Goal: Task Accomplishment & Management: Manage account settings

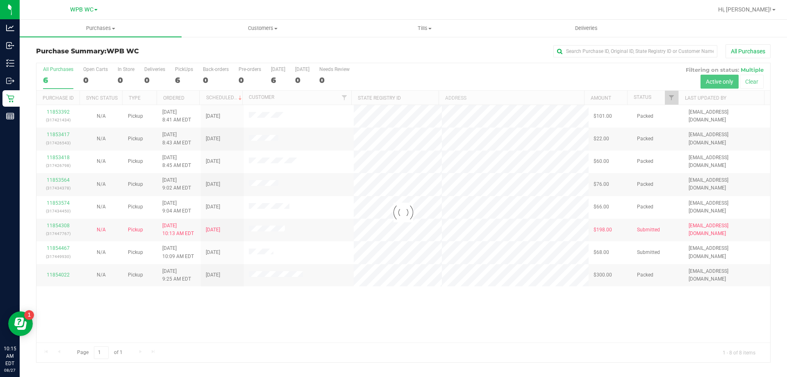
click at [230, 344] on div at bounding box center [404, 212] width 734 height 299
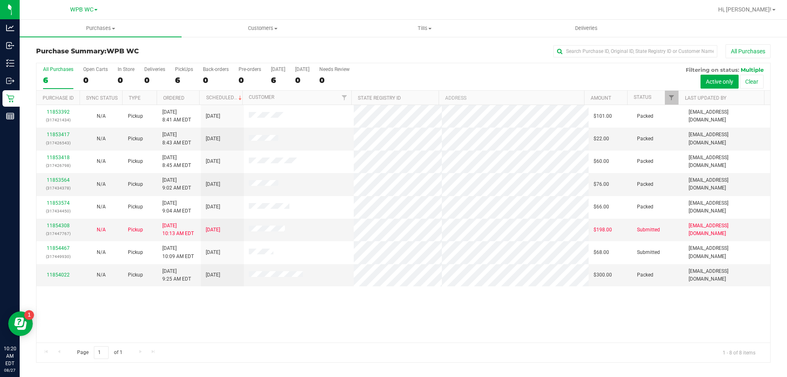
drag, startPoint x: 371, startPoint y: 308, endPoint x: 330, endPoint y: 297, distance: 42.6
click at [369, 309] on div "11853392 (317421434) N/A Pickup [DATE] 8:41 AM EDT 8/27/2025 $101.00 Packed [EM…" at bounding box center [404, 223] width 734 height 237
click at [278, 315] on div "11853392 (317421434) N/A Pickup [DATE] 8:41 AM EDT 8/27/2025 $101.00 Packed [EM…" at bounding box center [404, 223] width 734 height 237
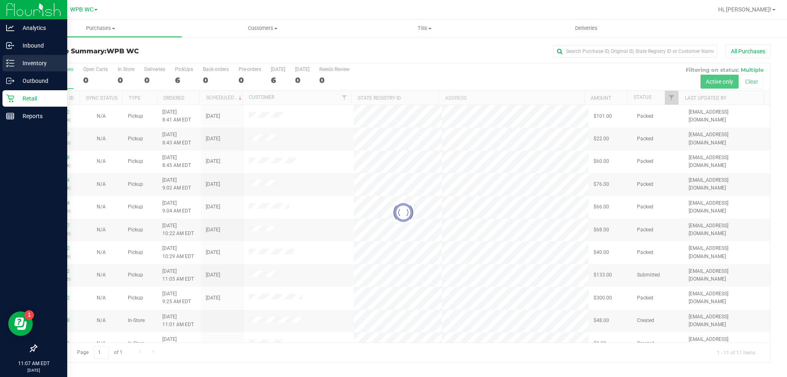
click at [26, 65] on p "Inventory" at bounding box center [38, 63] width 49 height 10
click at [4, 59] on div "Inventory" at bounding box center [34, 63] width 65 height 16
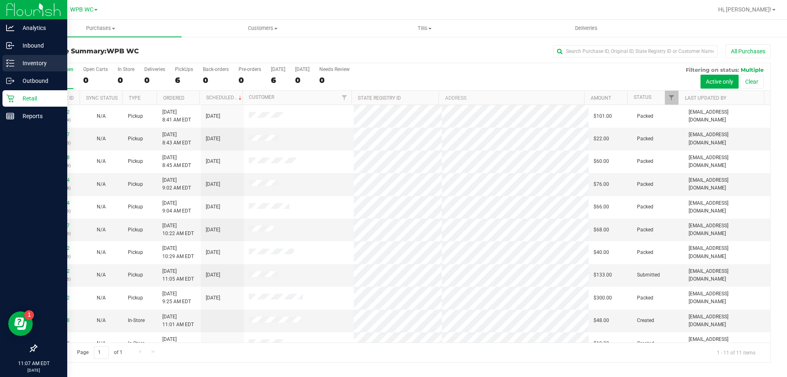
click at [39, 62] on p "Inventory" at bounding box center [38, 63] width 49 height 10
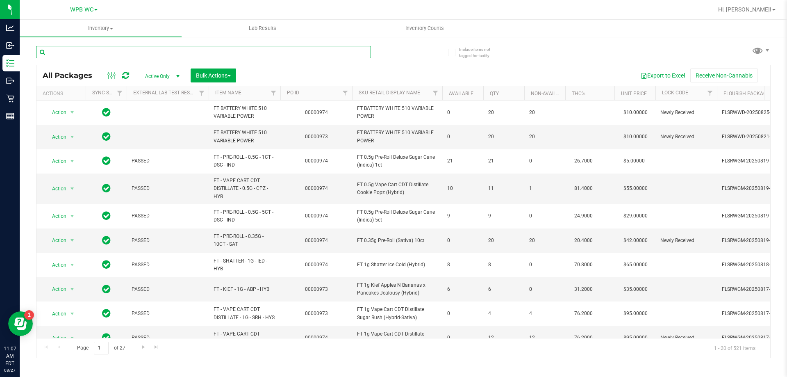
click at [119, 50] on input "text" at bounding box center [203, 52] width 335 height 12
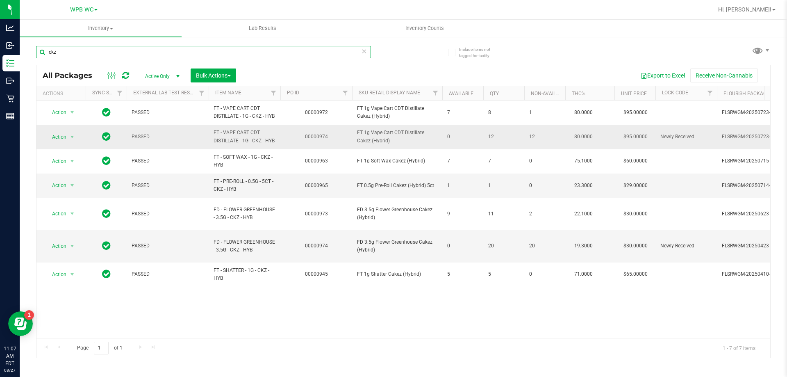
type input "ckz"
click at [383, 144] on span "FT 1g Vape Cart CDT Distillate Cakez (Hybrid)" at bounding box center [397, 137] width 80 height 16
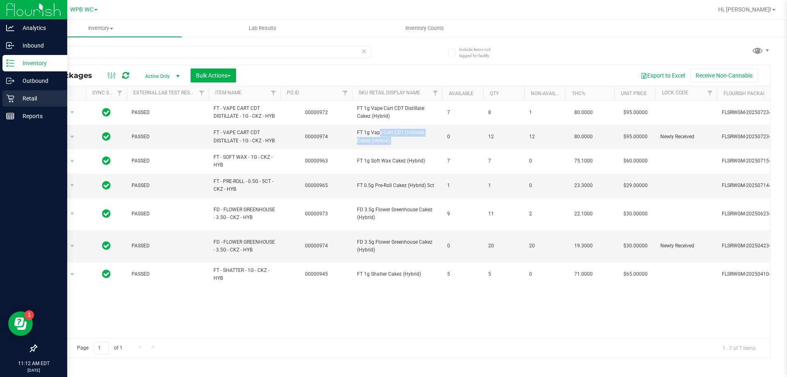
click at [17, 98] on p "Retail" at bounding box center [38, 99] width 49 height 10
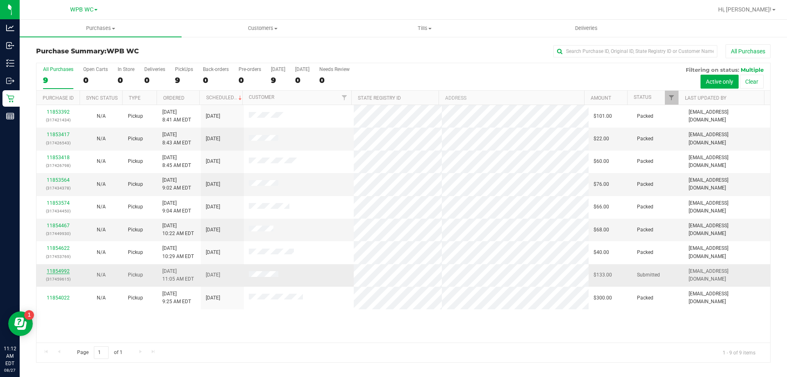
click at [64, 270] on link "11854992" at bounding box center [58, 271] width 23 height 6
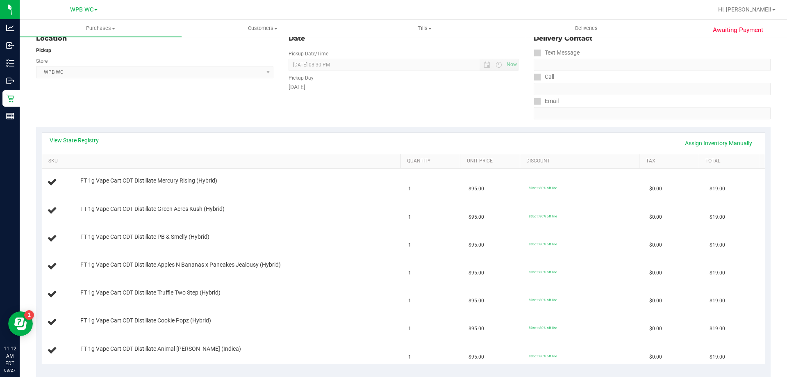
scroll to position [123, 0]
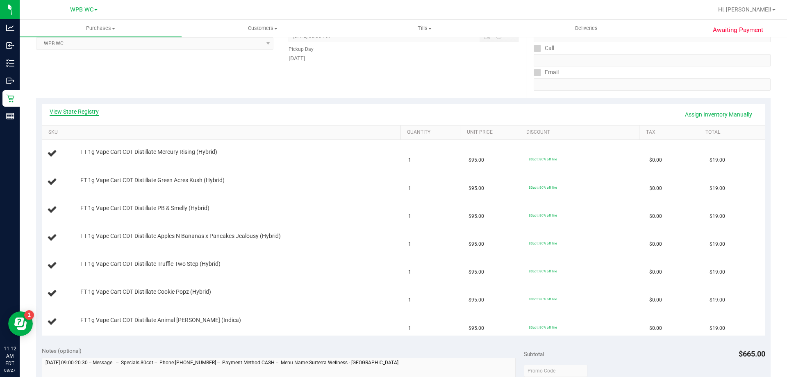
click at [82, 112] on link "View State Registry" at bounding box center [74, 111] width 49 height 8
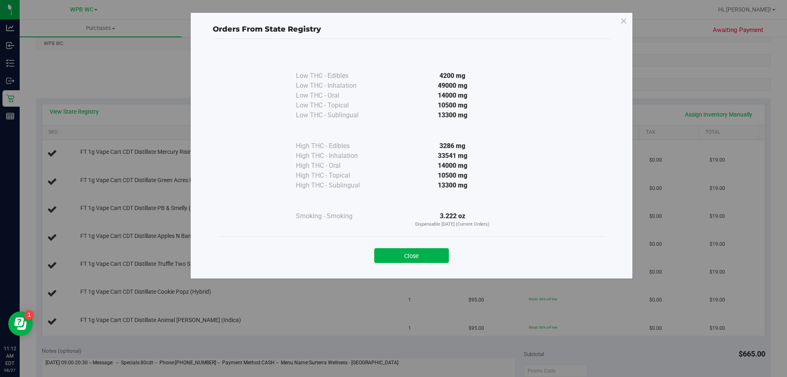
click at [390, 163] on div "14000 mg" at bounding box center [452, 166] width 149 height 10
click at [424, 248] on button "Close" at bounding box center [411, 255] width 75 height 15
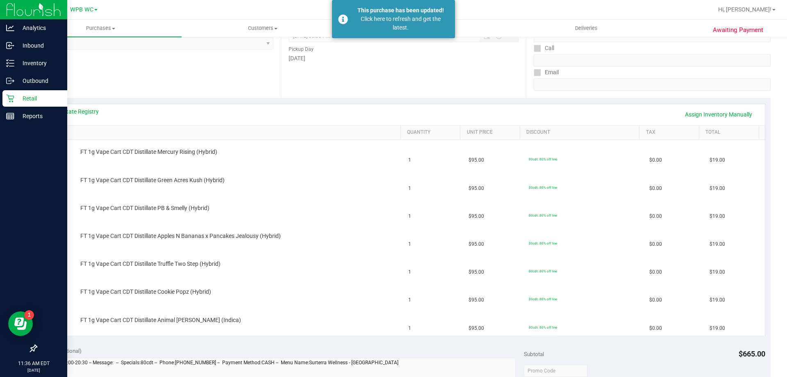
click at [5, 98] on div "Retail" at bounding box center [34, 98] width 65 height 16
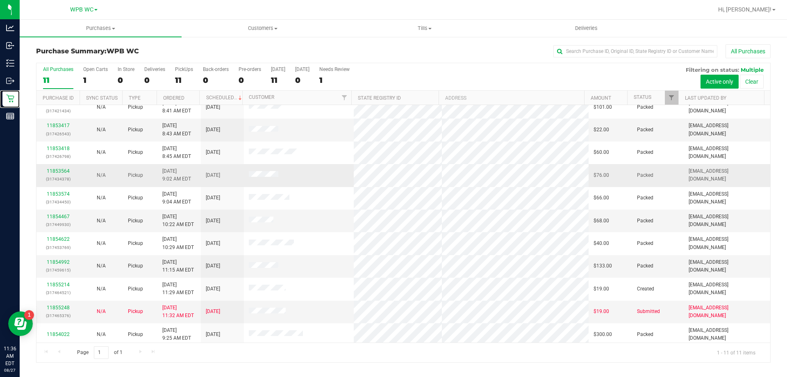
scroll to position [12, 0]
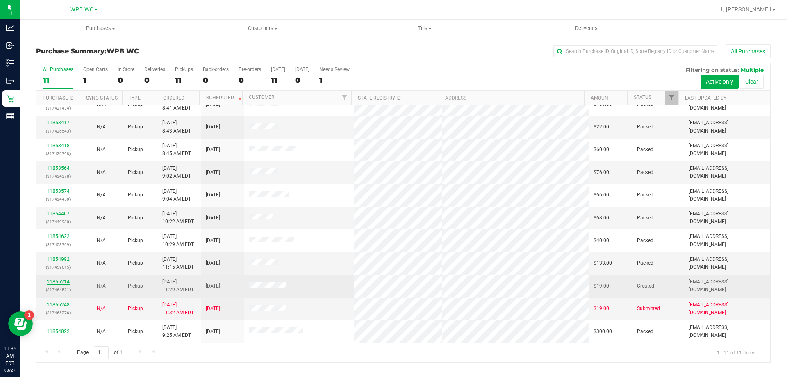
click at [56, 279] on link "11855214" at bounding box center [58, 282] width 23 height 6
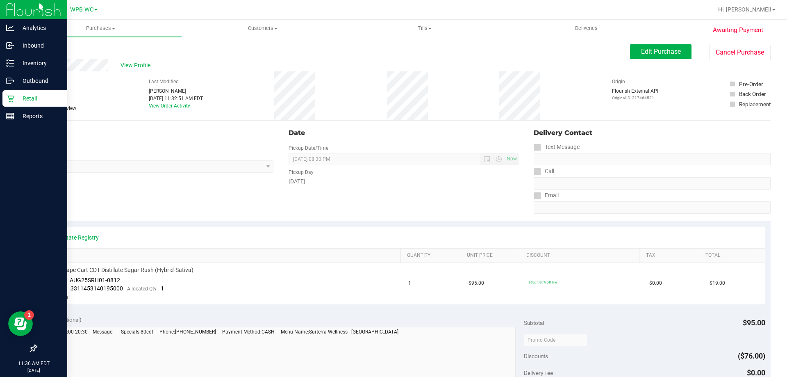
click at [18, 100] on p "Retail" at bounding box center [38, 99] width 49 height 10
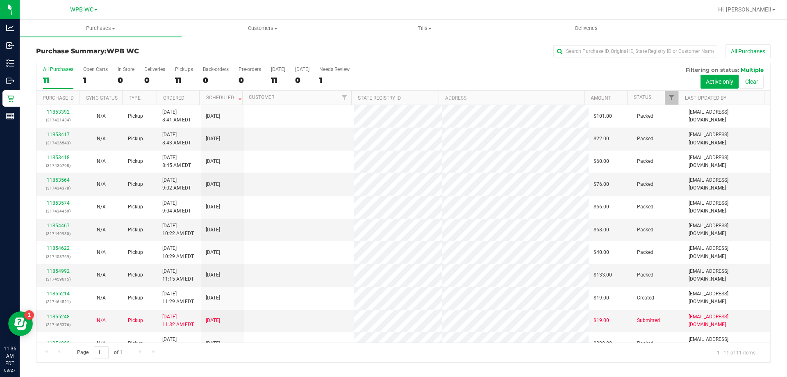
click at [66, 317] on link "11855248" at bounding box center [58, 317] width 23 height 6
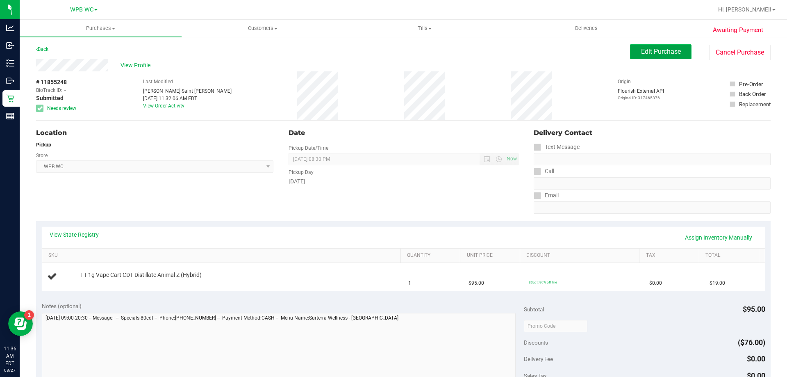
click at [666, 55] on span "Edit Purchase" at bounding box center [661, 52] width 40 height 8
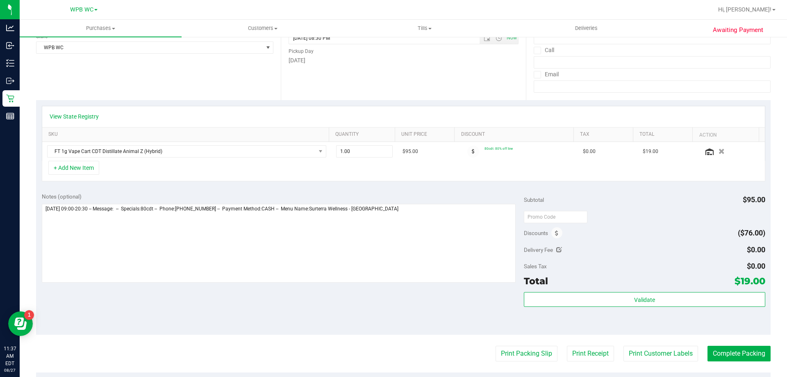
scroll to position [205, 0]
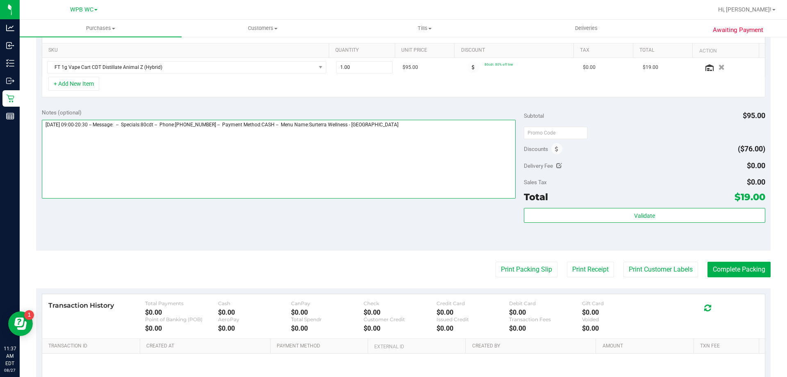
click at [432, 123] on textarea at bounding box center [279, 159] width 475 height 79
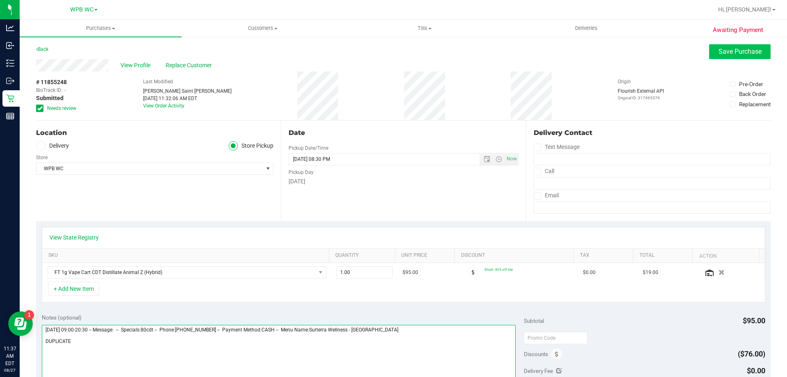
type textarea "[DATE] 09:00-20:30 -- Message: -- Specials:80cdt -- Phone:[PHONE_NUMBER] -- Pay…"
click at [717, 56] on button "Save Purchase" at bounding box center [741, 51] width 62 height 15
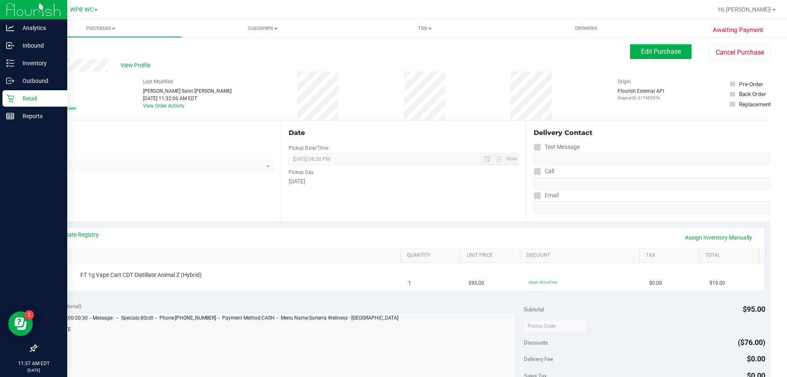
click at [20, 98] on p "Retail" at bounding box center [38, 99] width 49 height 10
